Goal: Communication & Community: Answer question/provide support

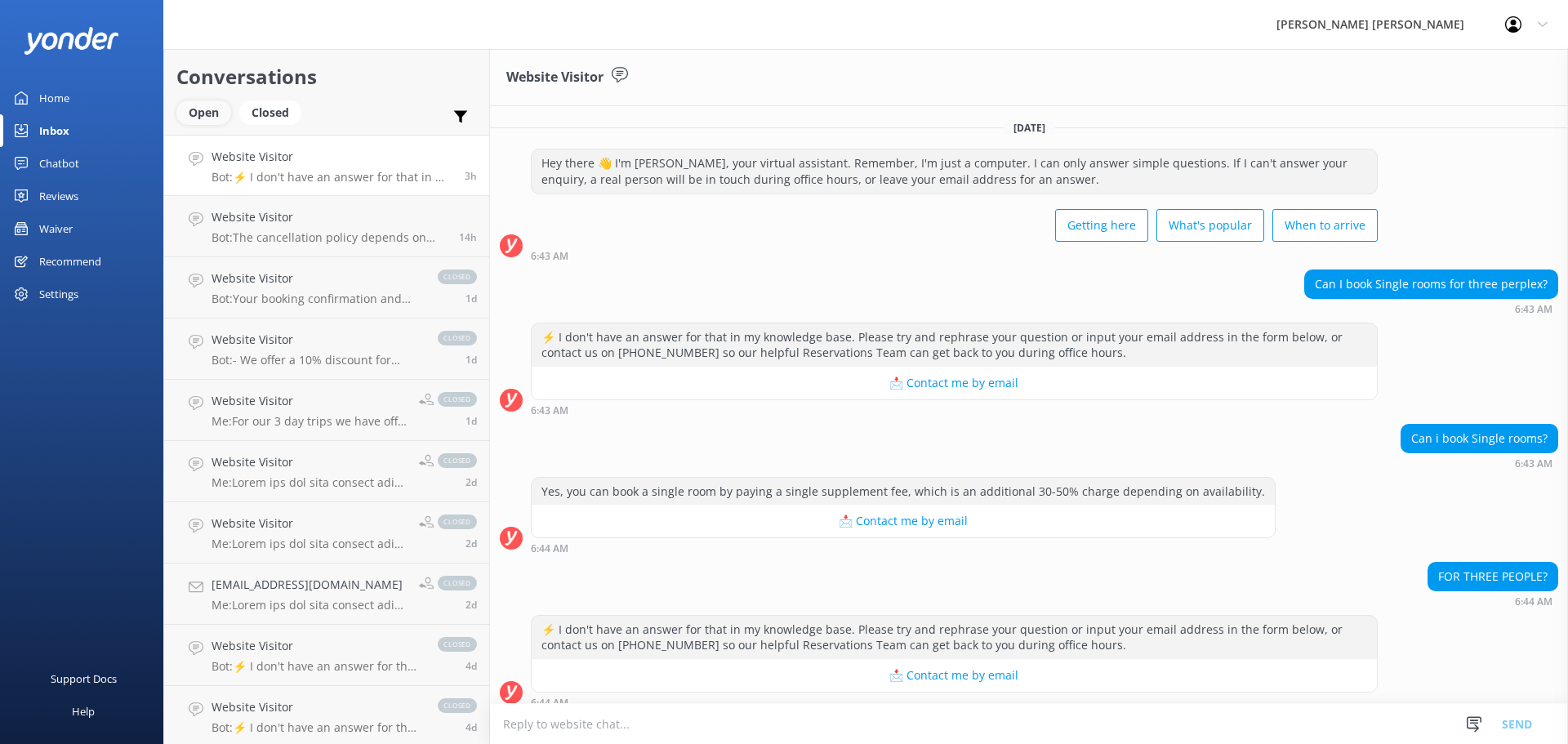
click at [217, 109] on div "Open" at bounding box center [203, 112] width 54 height 24
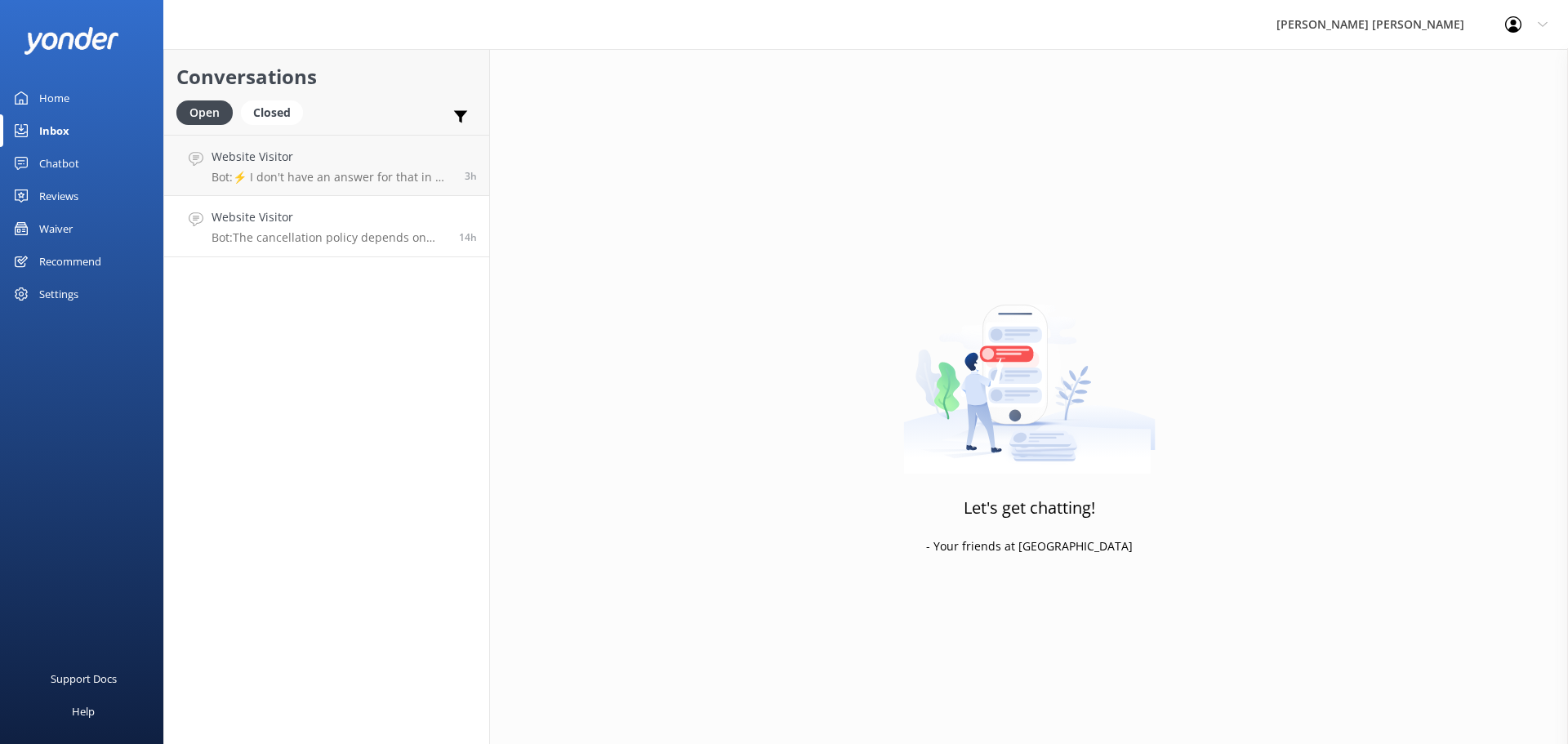
click at [339, 237] on p "Bot: The cancellation policy depends on the type of trip you are on. On the rar…" at bounding box center [329, 237] width 236 height 14
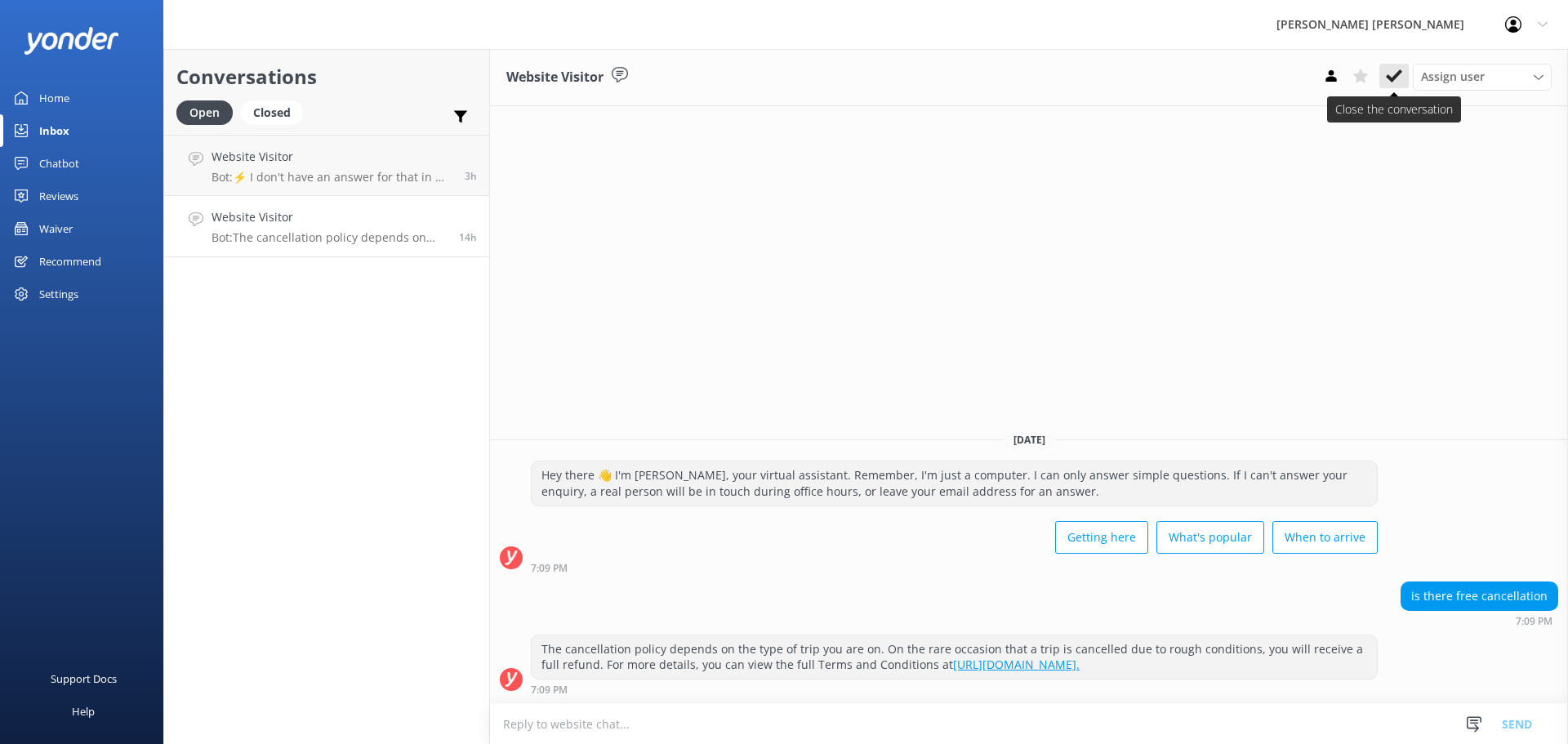
click at [1393, 73] on icon at bounding box center [1394, 76] width 16 height 16
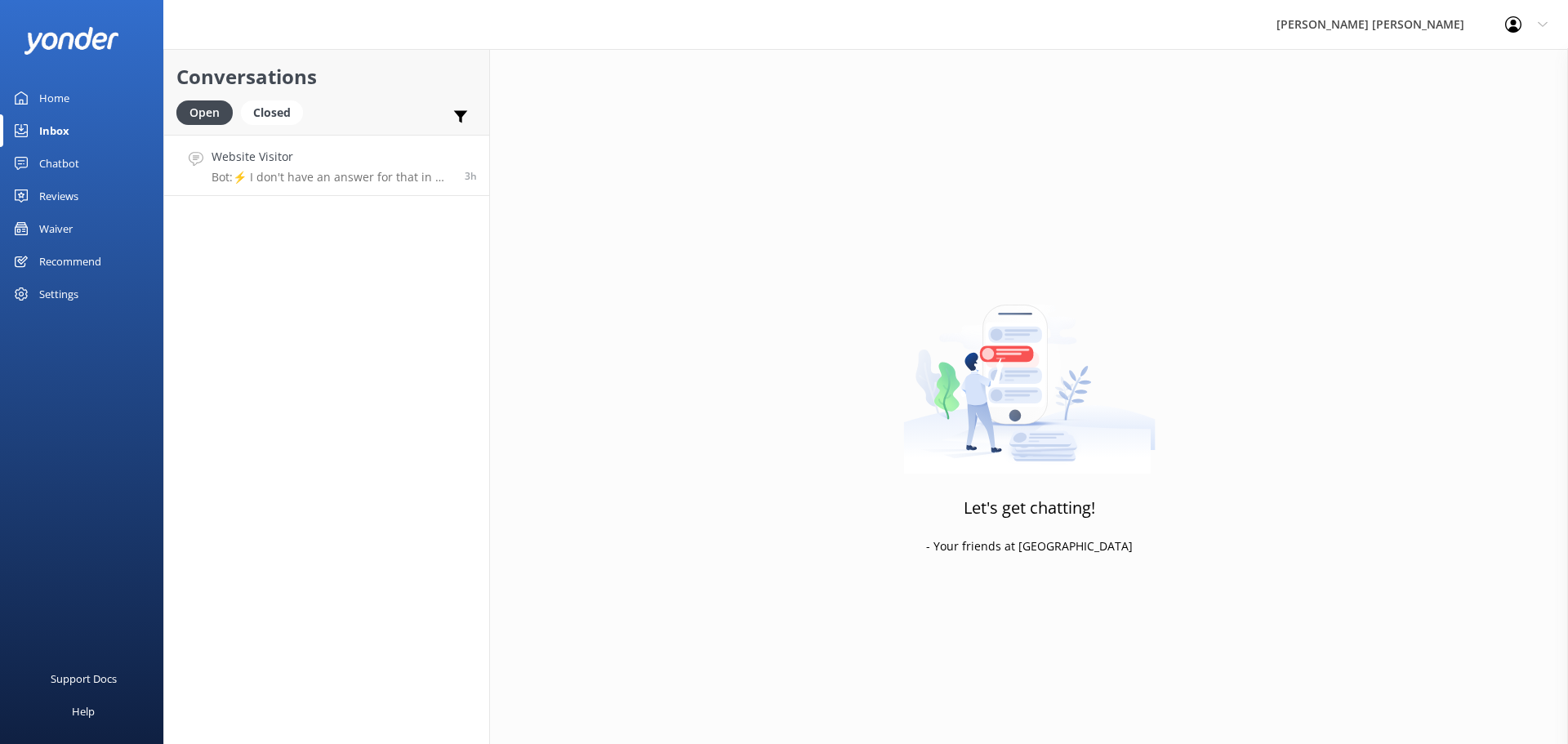
click at [324, 175] on p "Bot: ⚡ I don't have an answer for that in my knowledge base. Please try and rep…" at bounding box center [332, 177] width 241 height 14
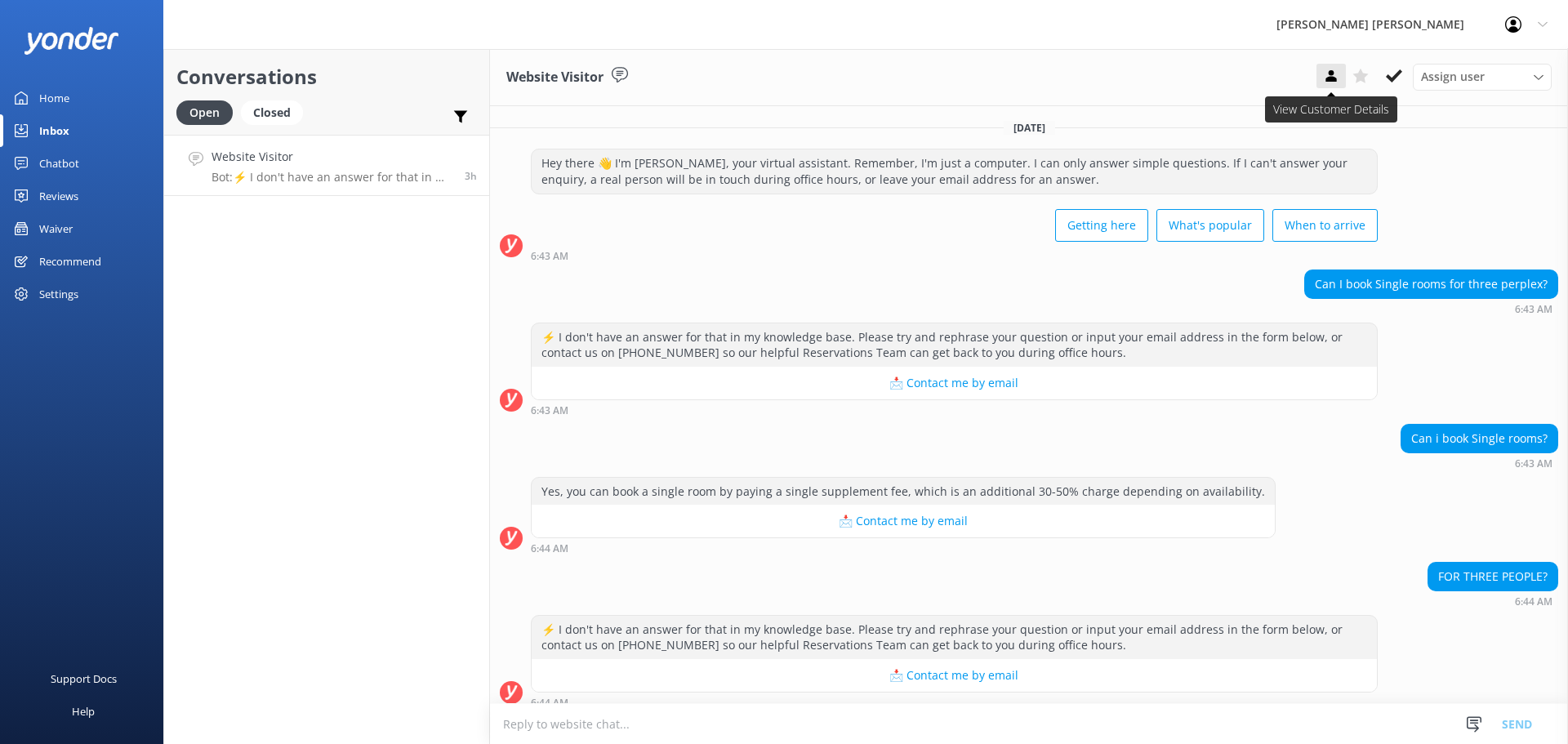
click at [1333, 76] on icon at bounding box center [1331, 76] width 16 height 16
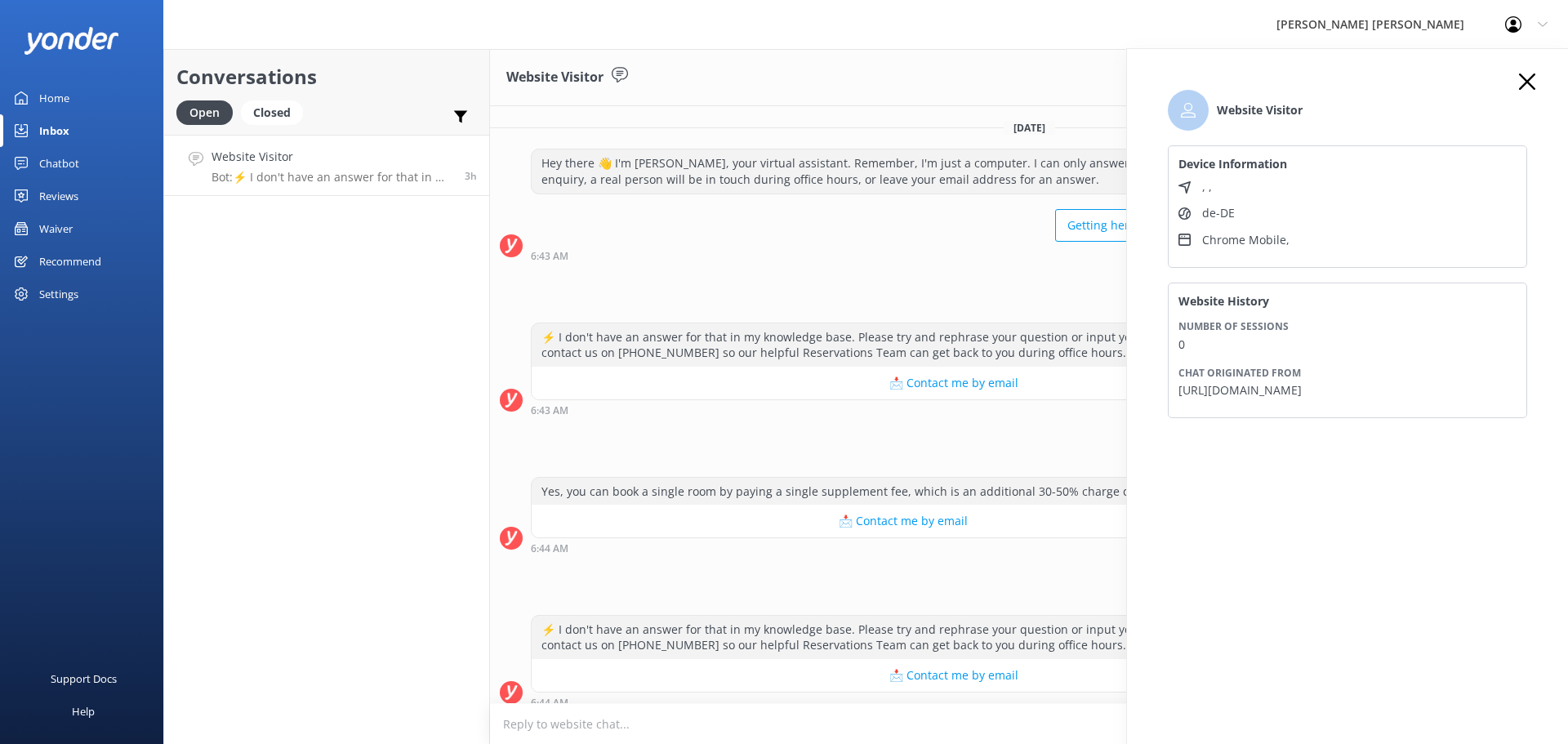
click at [1529, 78] on icon at bounding box center [1527, 81] width 16 height 16
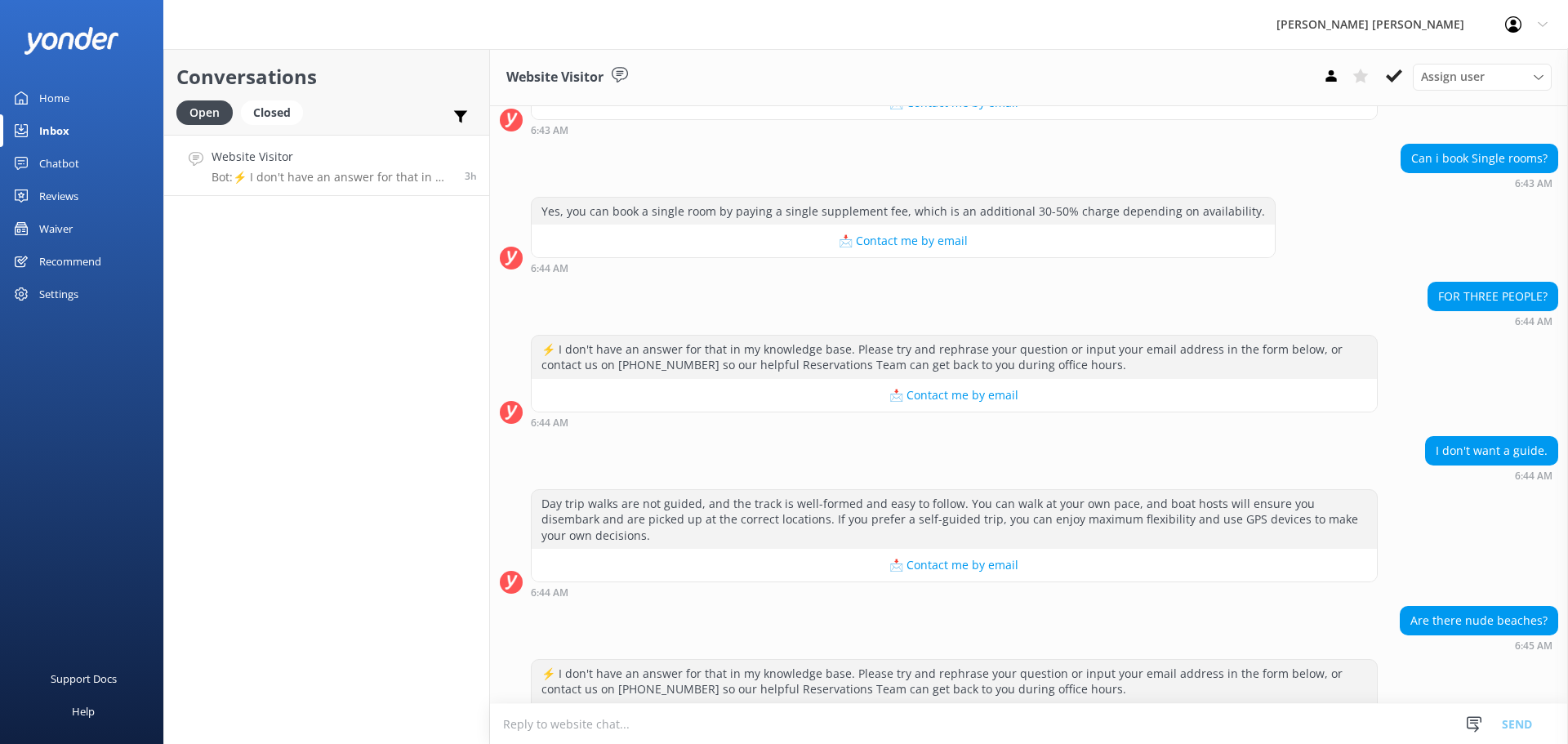
scroll to position [337, 0]
